Goal: Task Accomplishment & Management: Use online tool/utility

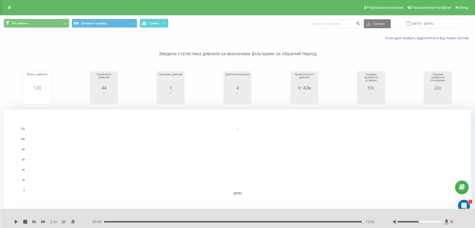
click at [419, 17] on div "Всі дзвінки Джерела трафіку Графік Експорт .csv .xls .xlsx [DATE] - [DATE]" at bounding box center [237, 23] width 475 height 17
click at [419, 24] on input "[DATE] - [DATE]" at bounding box center [434, 24] width 61 height 10
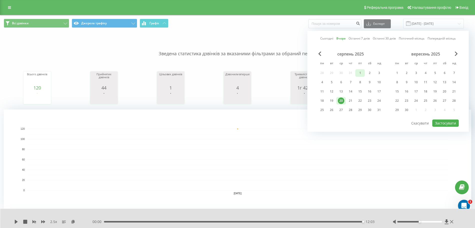
click at [364, 73] on div "1" at bounding box center [361, 73] width 10 height 8
click at [351, 102] on div "21" at bounding box center [351, 101] width 7 height 7
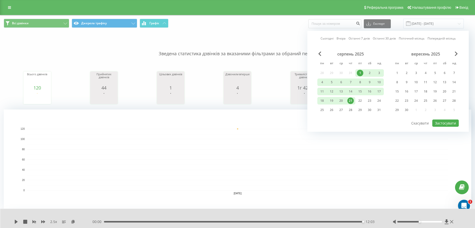
click at [439, 119] on div at bounding box center [389, 119] width 142 height 1
click at [439, 121] on button "Застосувати" at bounding box center [446, 123] width 27 height 7
type input "[DATE] - [DATE]"
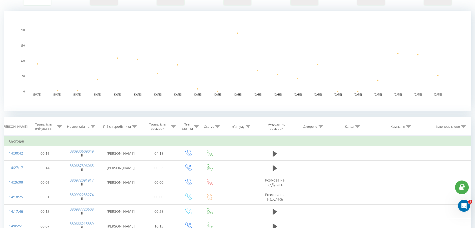
scroll to position [125, 0]
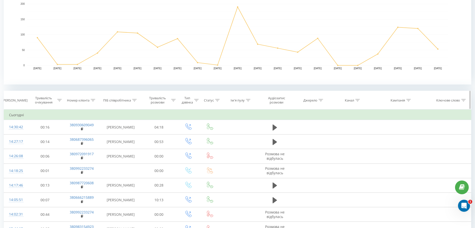
click at [134, 101] on icon at bounding box center [134, 100] width 5 height 3
click at [144, 115] on div at bounding box center [145, 113] width 3 height 5
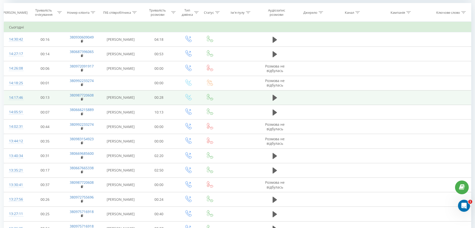
scroll to position [156, 0]
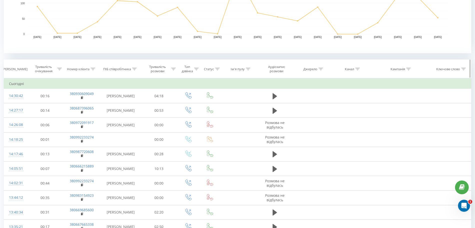
click at [136, 68] on icon at bounding box center [135, 69] width 5 height 3
click at [122, 104] on input "text" at bounding box center [121, 105] width 44 height 9
type input "віт"
click at [134, 113] on span "OK" at bounding box center [131, 115] width 14 height 8
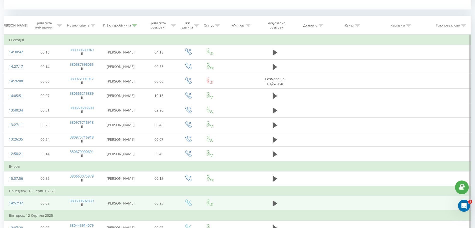
scroll to position [164, 0]
